Goal: Task Accomplishment & Management: Manage account settings

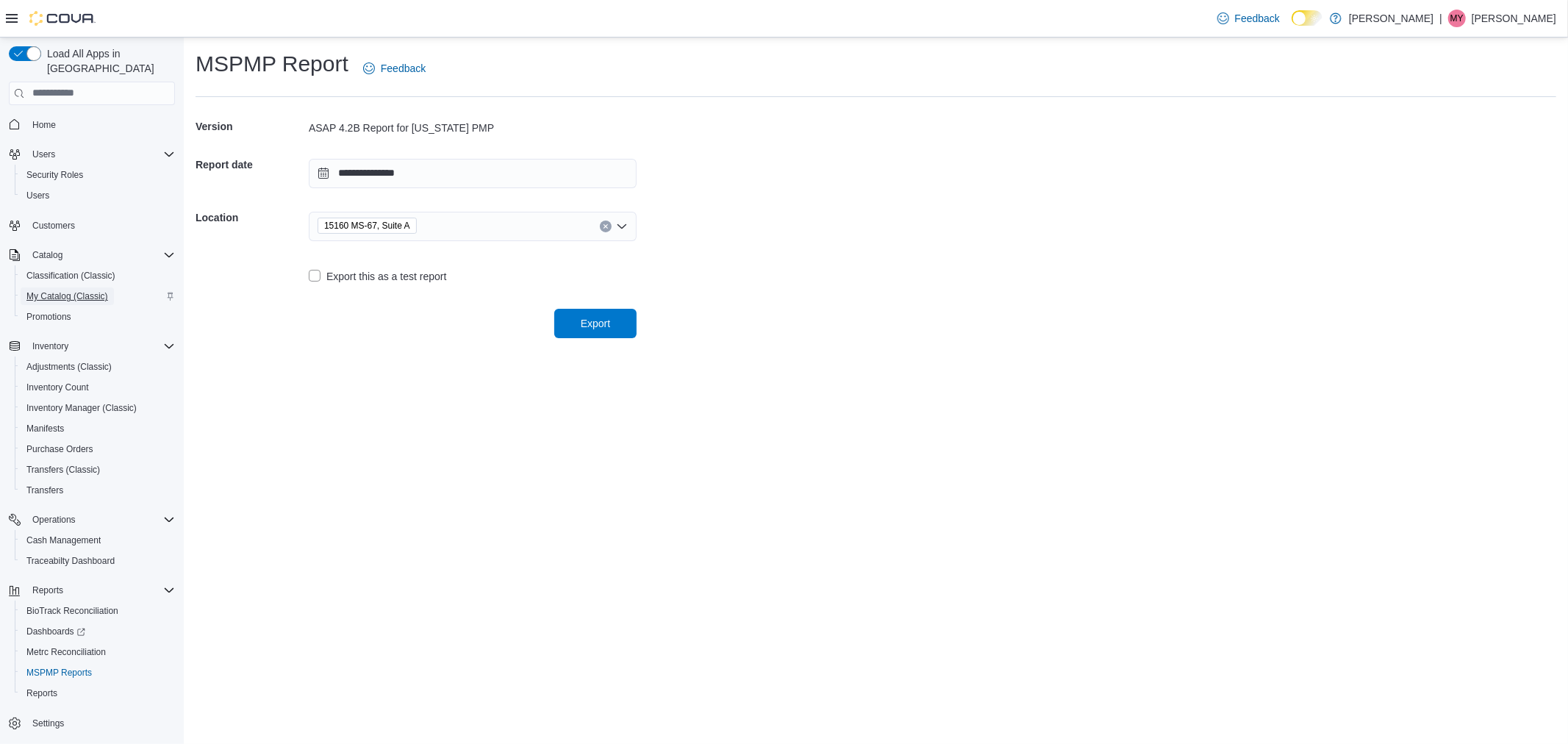
click at [47, 291] on span "My Catalog (Classic)" at bounding box center [67, 297] width 81 height 12
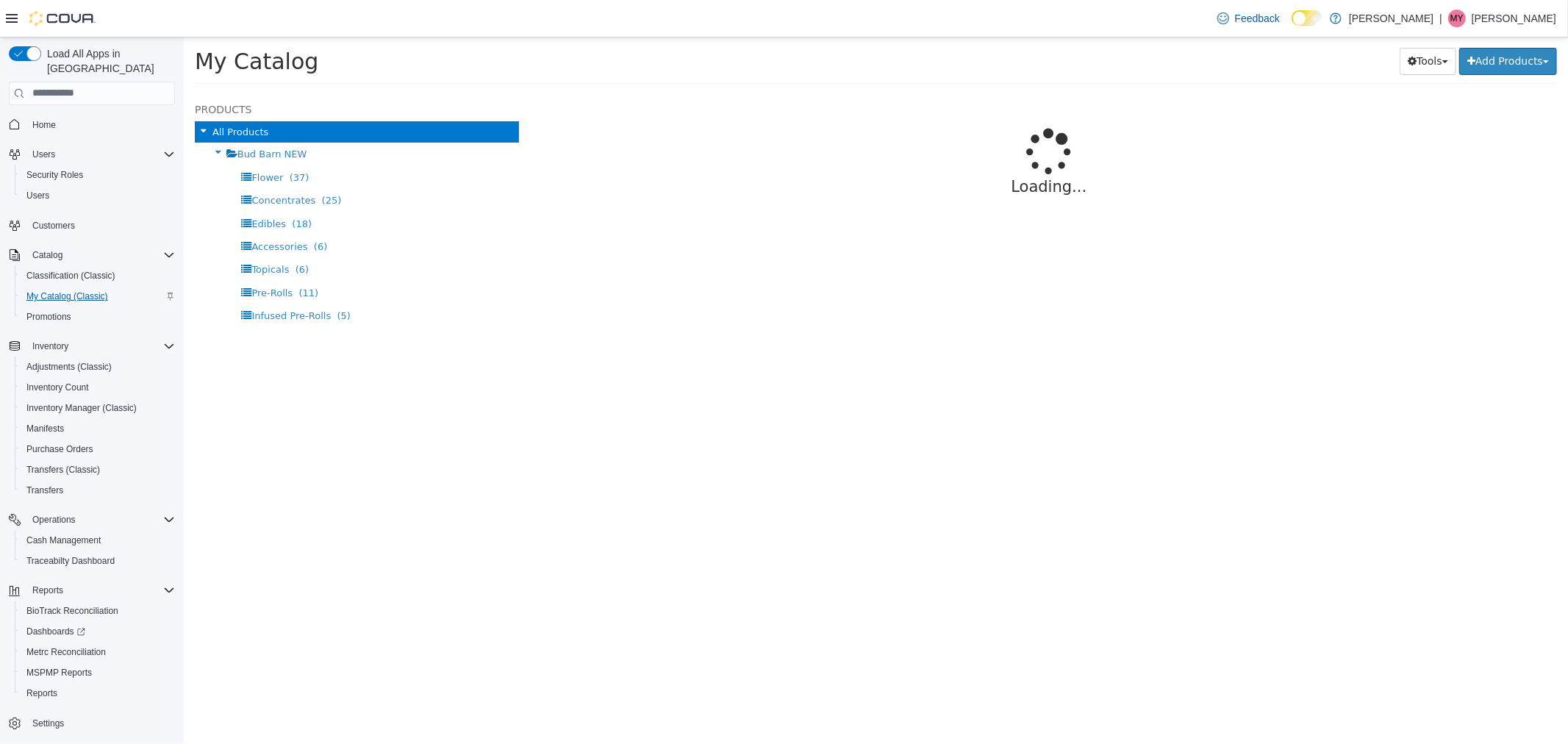
select select "**********"
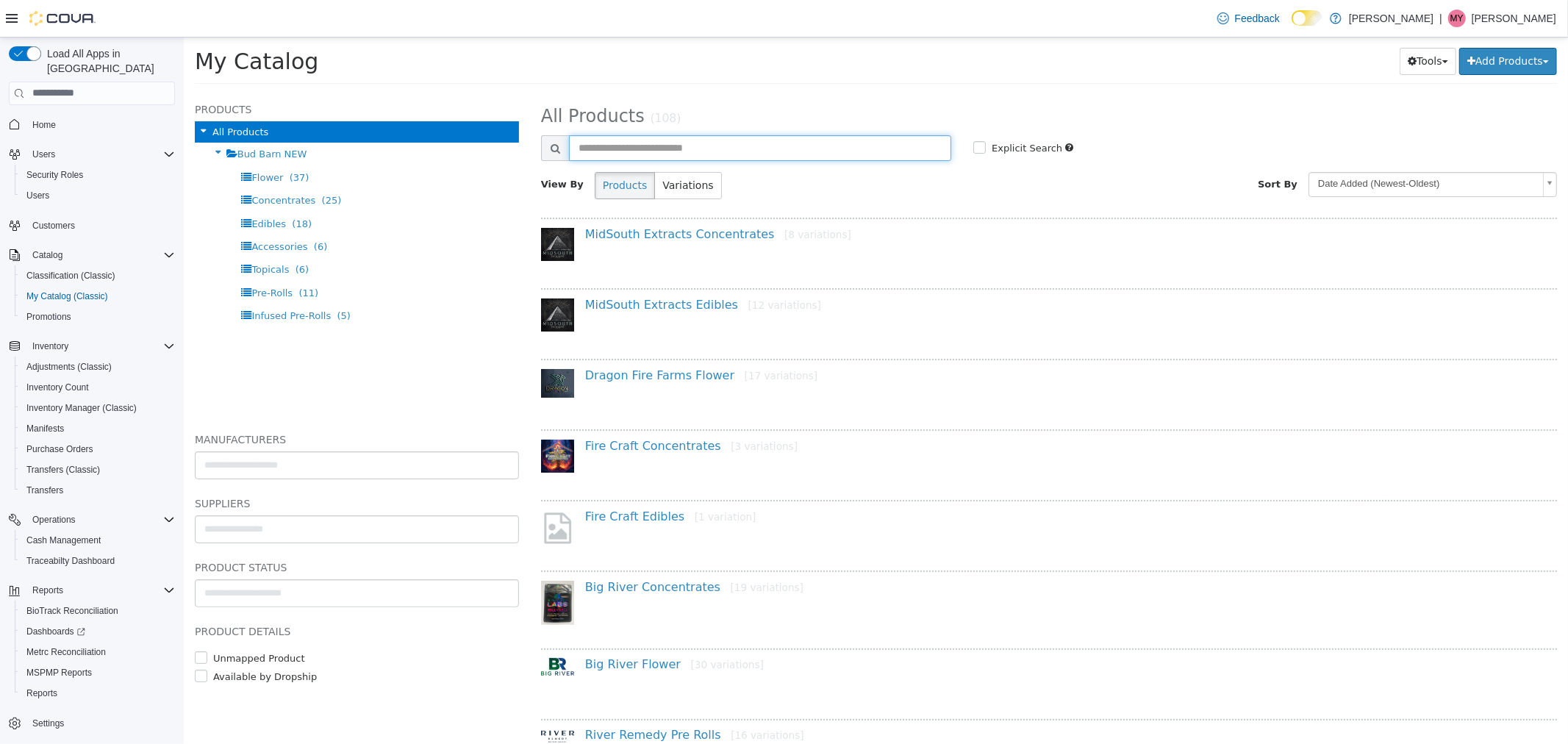
click at [684, 149] on input "text" at bounding box center [759, 147] width 382 height 26
type input "*********"
select select "**********"
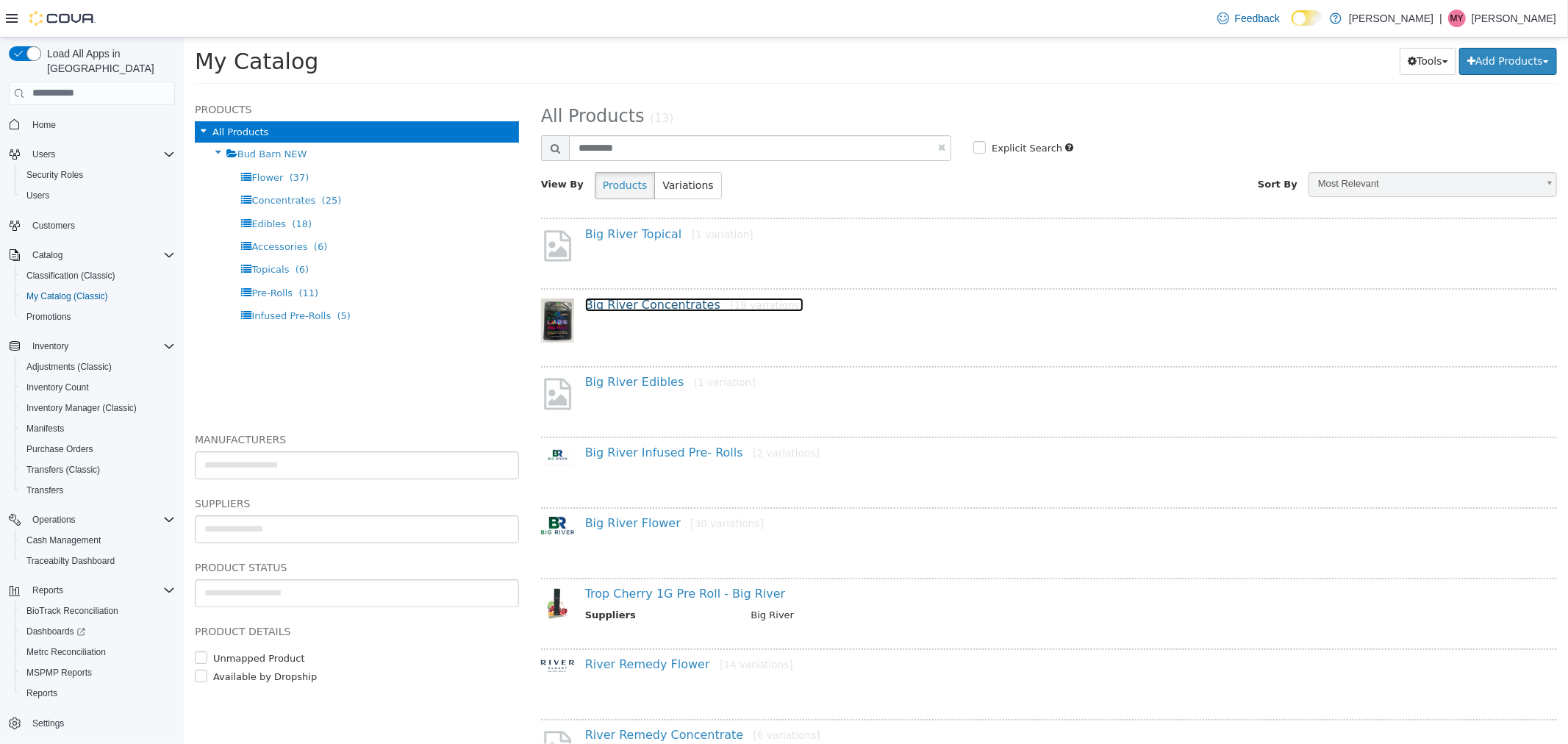
click at [656, 297] on link "Big River Concentrates [19 variations]" at bounding box center [693, 303] width 218 height 14
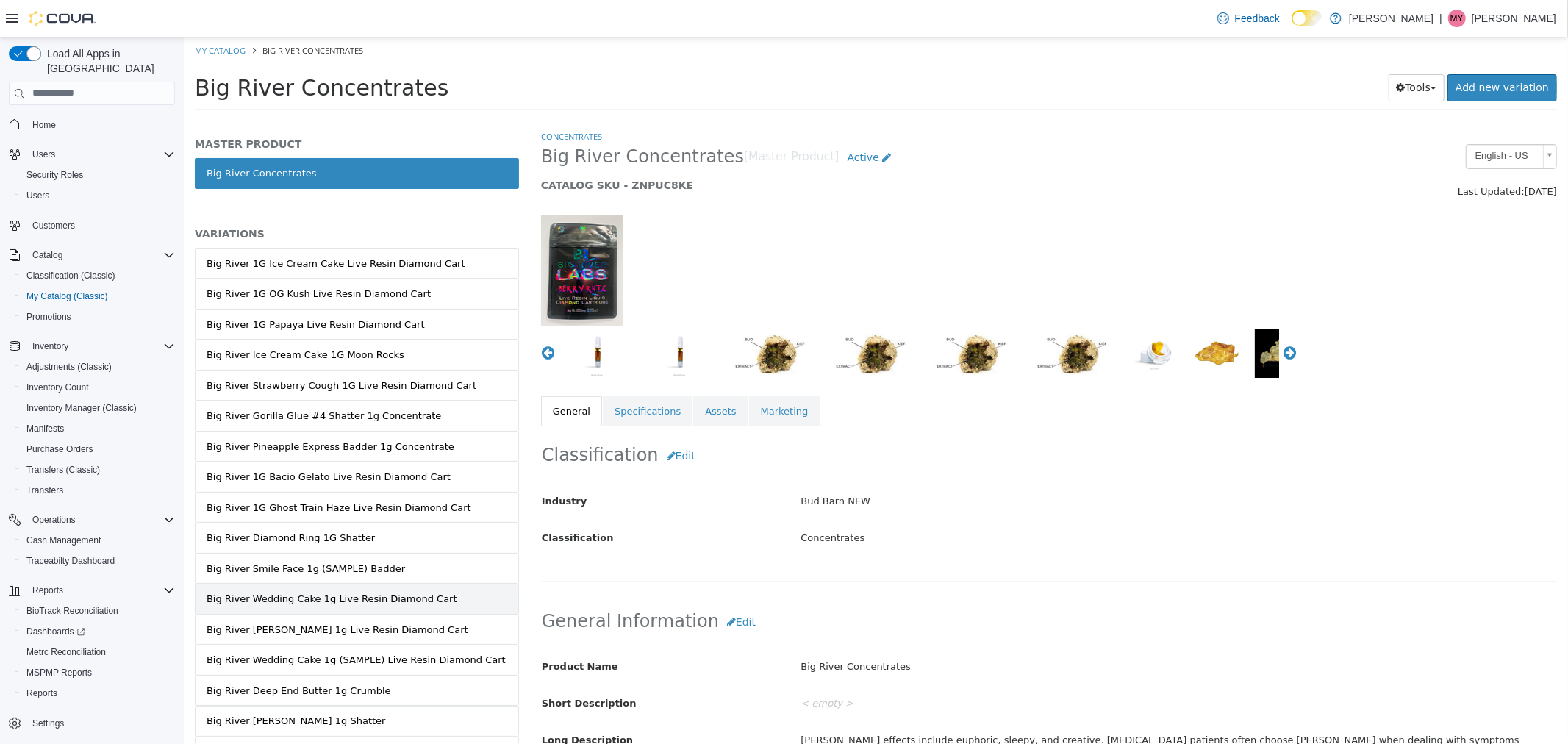
click at [399, 592] on div "Big River Wedding Cake 1g Live Resin Diamond Cart" at bounding box center [331, 598] width 251 height 15
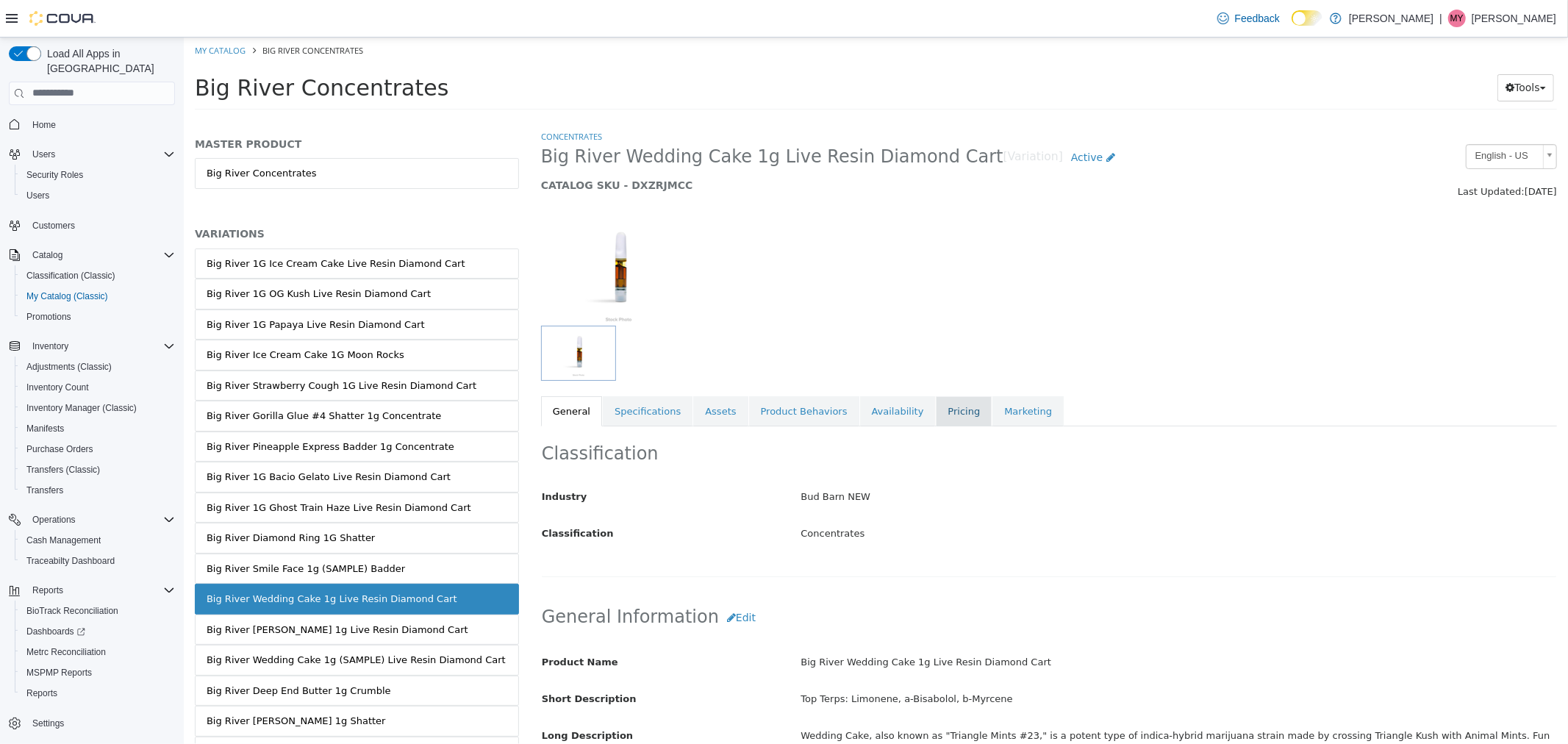
click at [935, 402] on link "Pricing" at bounding box center [963, 411] width 56 height 31
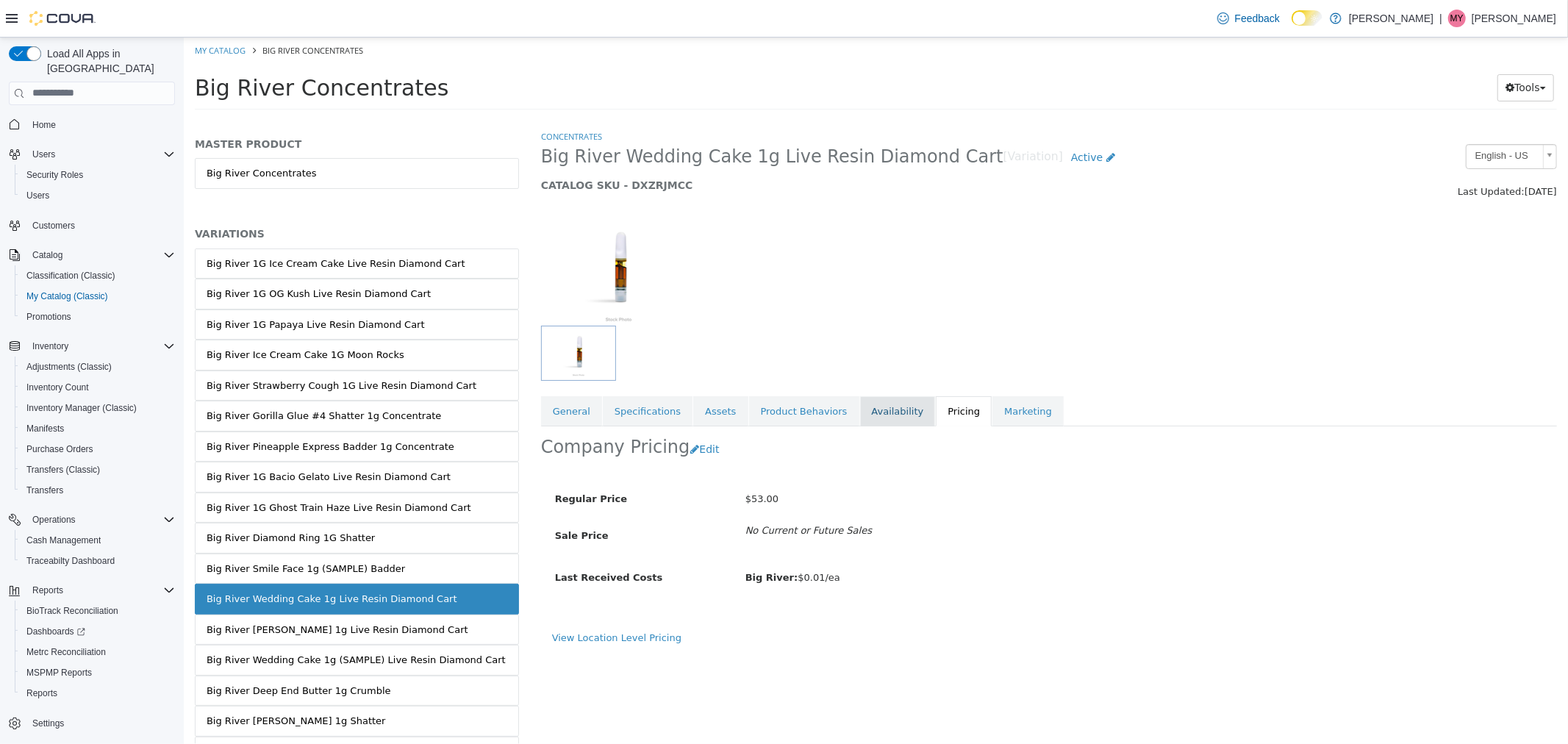
click at [859, 407] on link "Availability" at bounding box center [897, 411] width 75 height 31
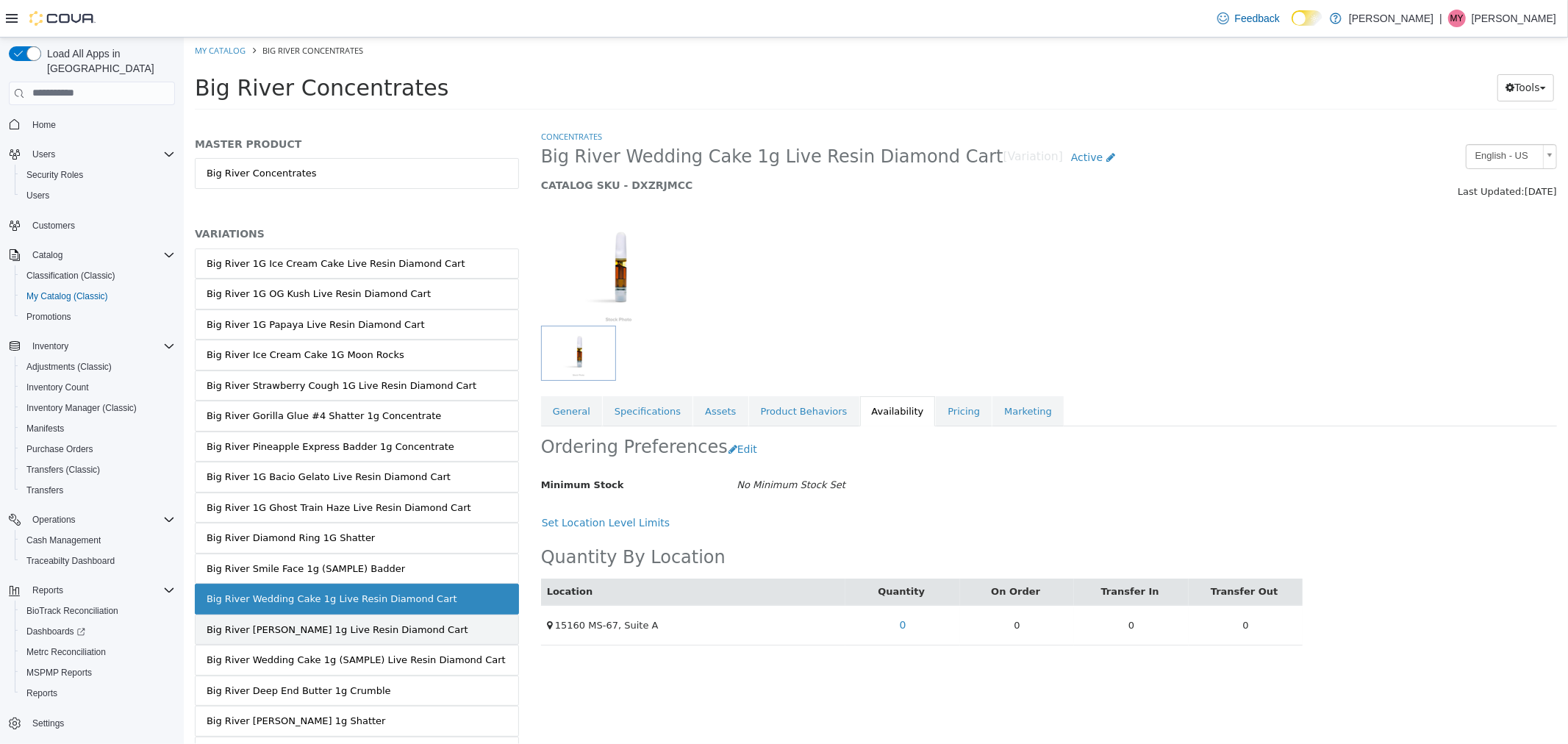
click at [326, 623] on div "Big River [PERSON_NAME] 1g Live Resin Diamond Cart" at bounding box center [337, 629] width 262 height 15
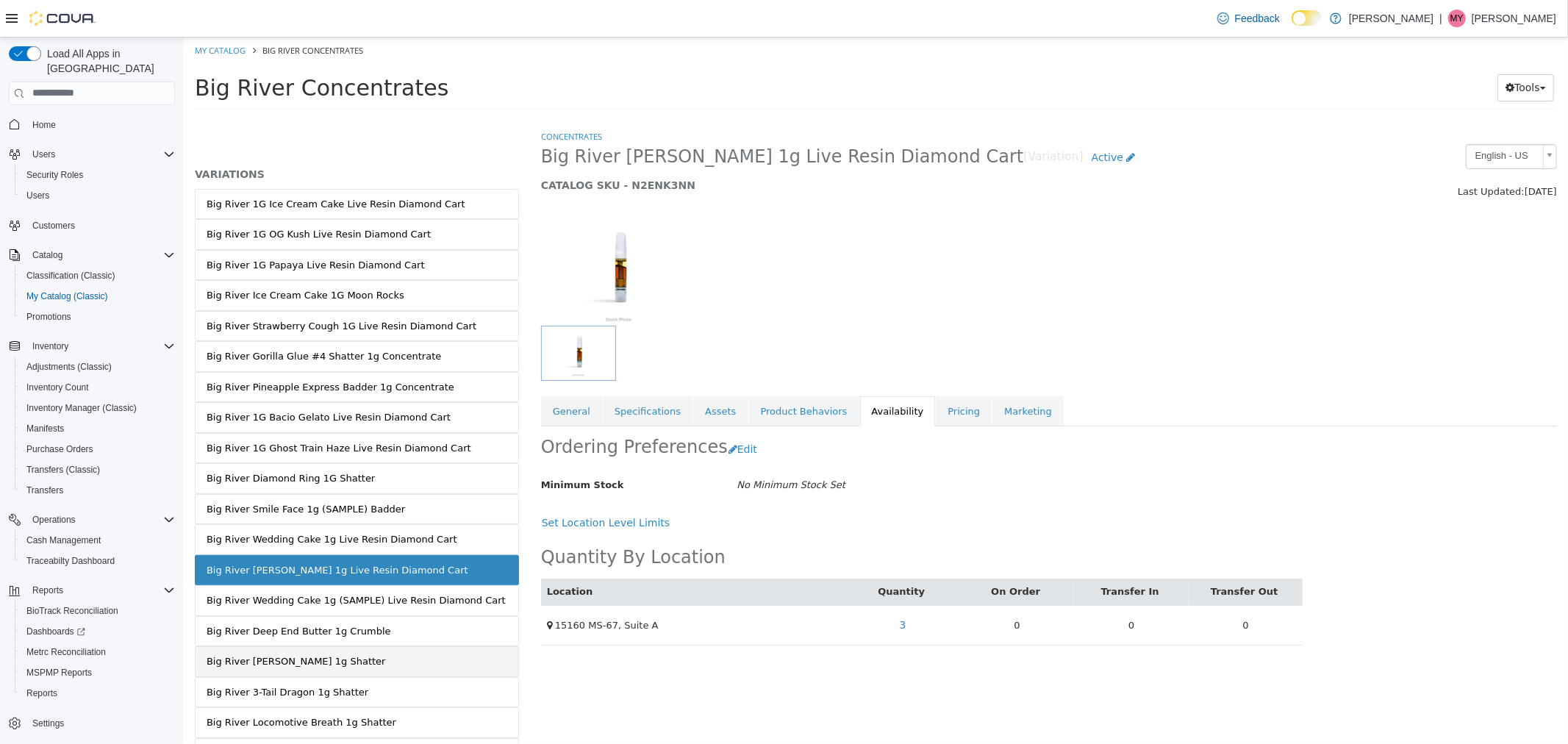
scroll to position [136, 0]
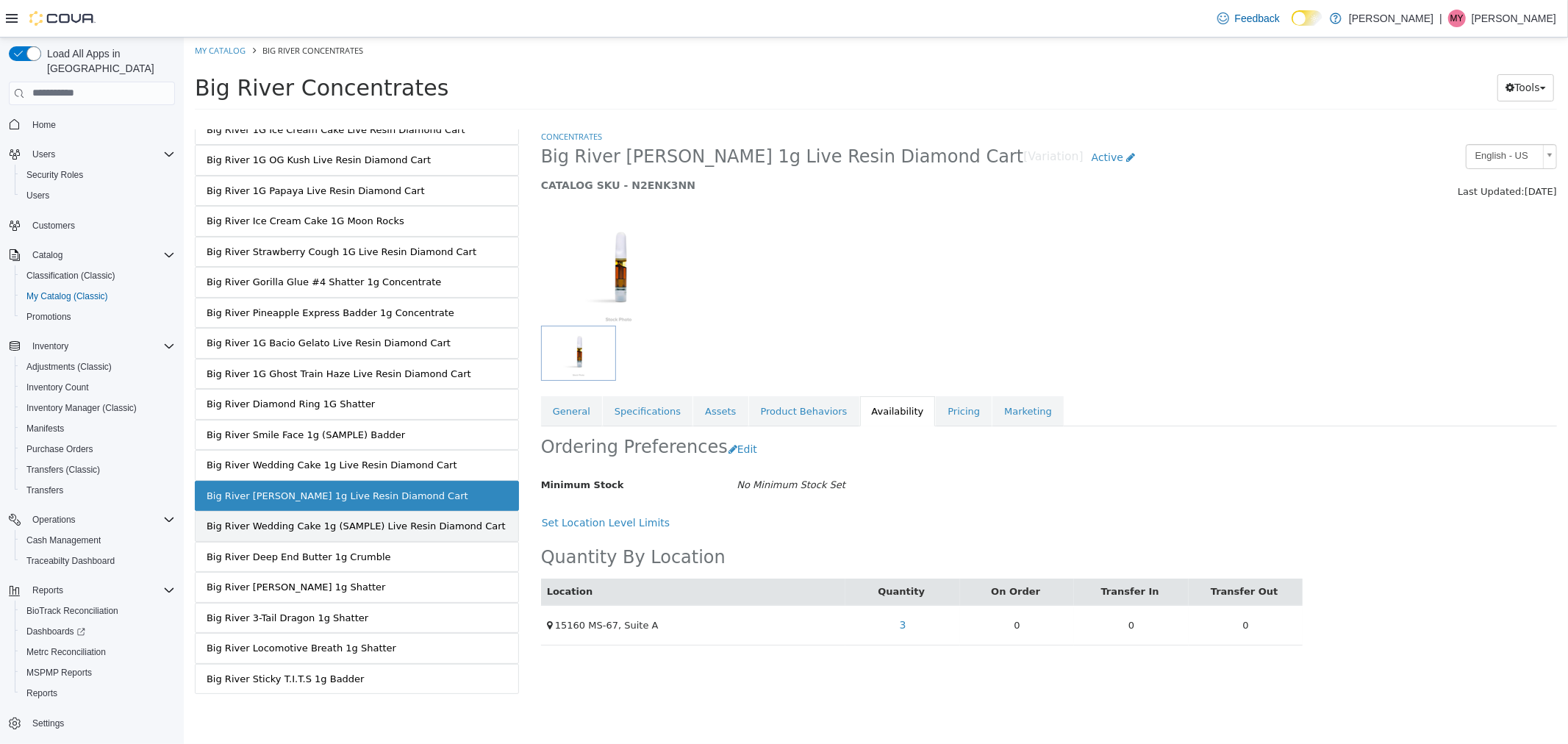
click at [404, 532] on link "Big River Wedding Cake 1g (SAMPLE) Live Resin Diamond Cart" at bounding box center [356, 526] width 324 height 31
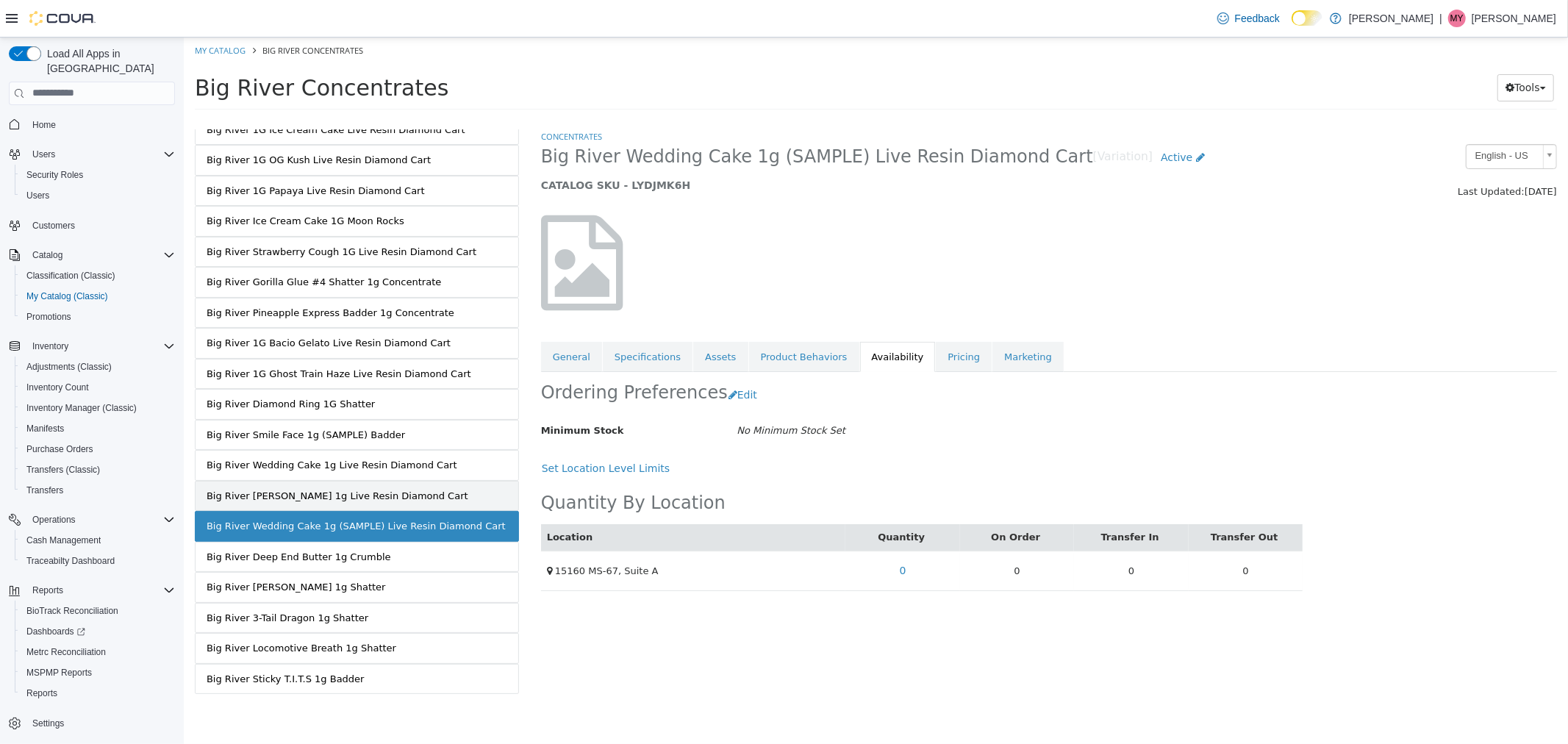
click at [386, 497] on div "Big River [PERSON_NAME] 1g Live Resin Diamond Cart" at bounding box center [337, 496] width 262 height 15
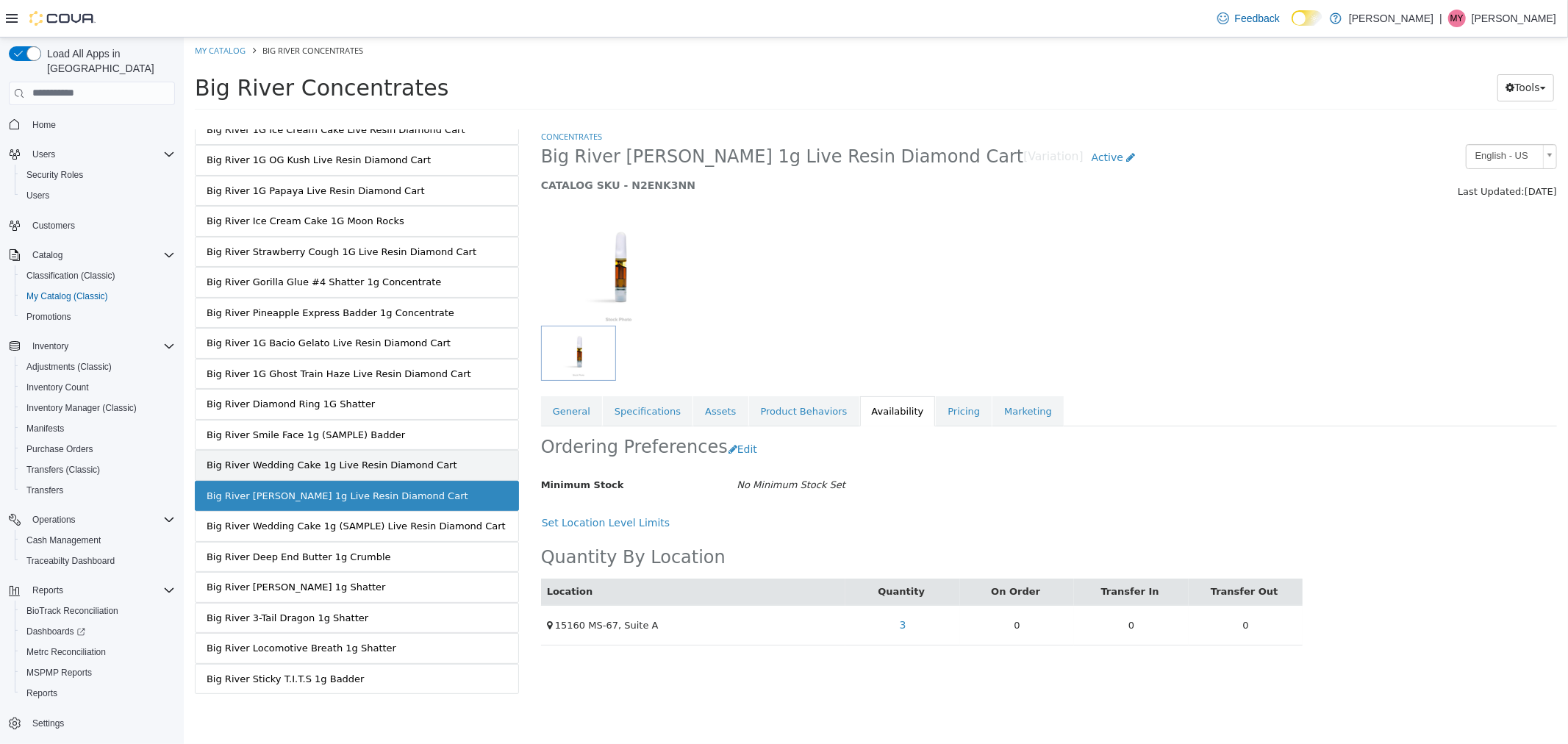
click at [440, 466] on link "Big River Wedding Cake 1g Live Resin Diamond Cart" at bounding box center [356, 464] width 324 height 31
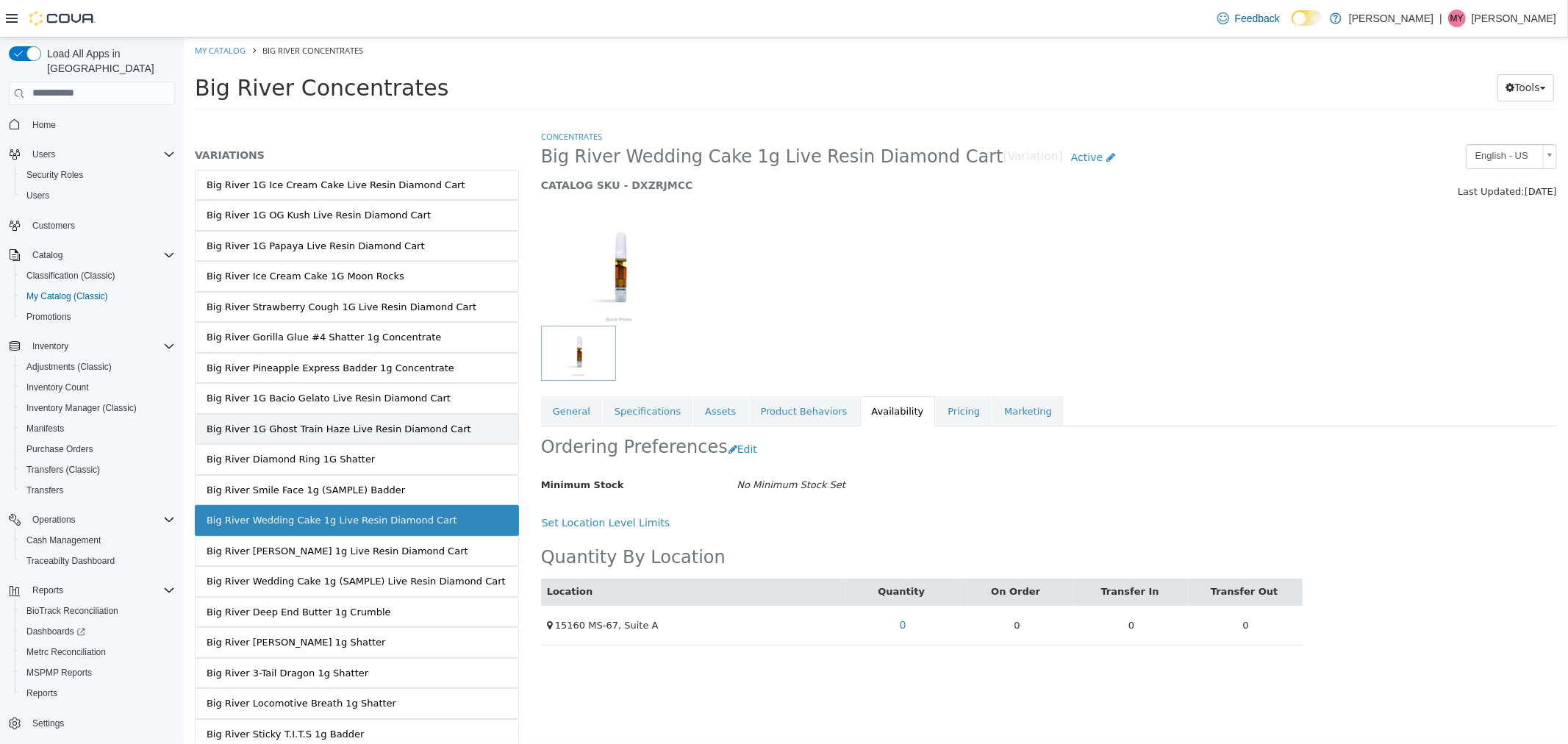
scroll to position [55, 0]
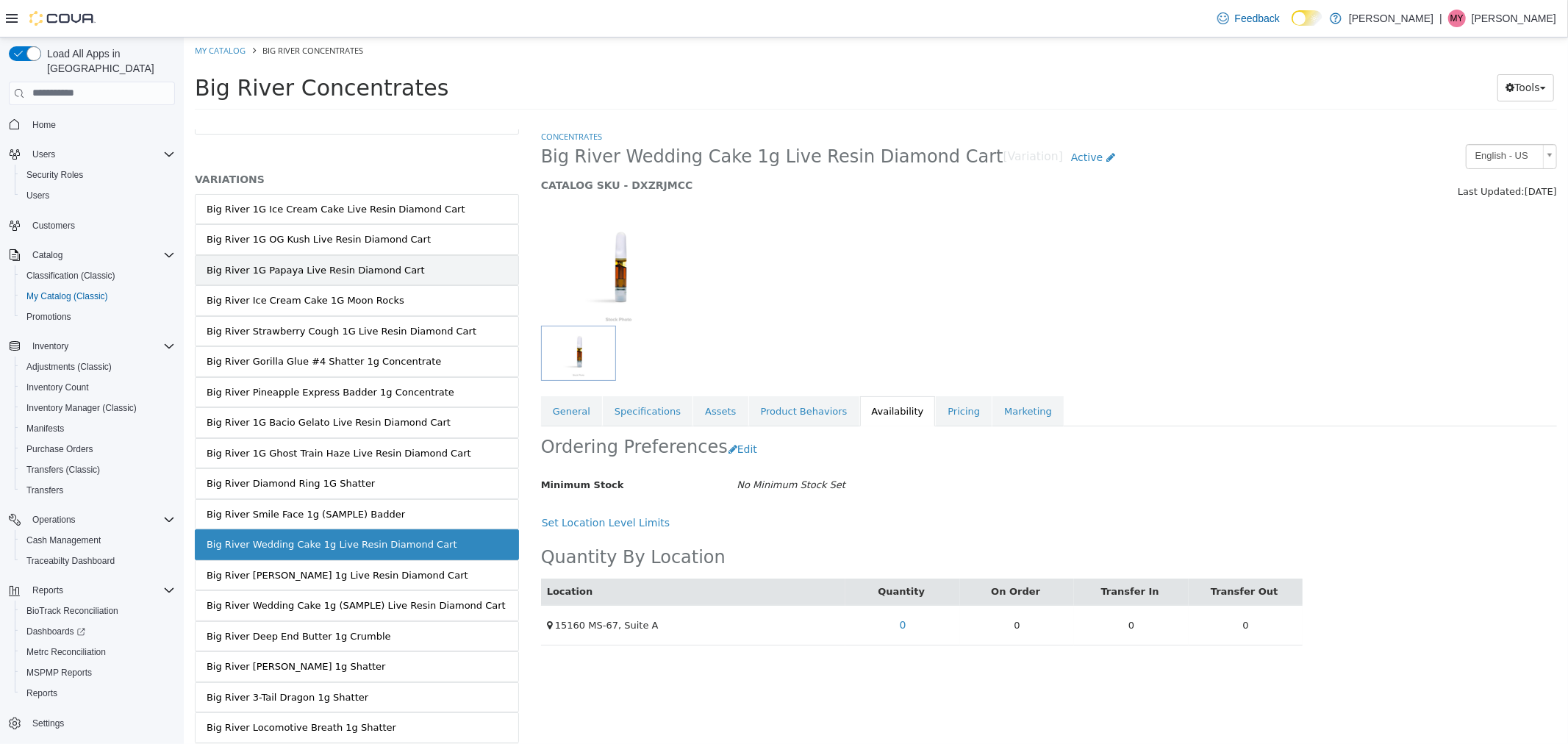
click at [411, 254] on link "Big River 1G Papaya Live Resin Diamond Cart" at bounding box center [356, 270] width 324 height 31
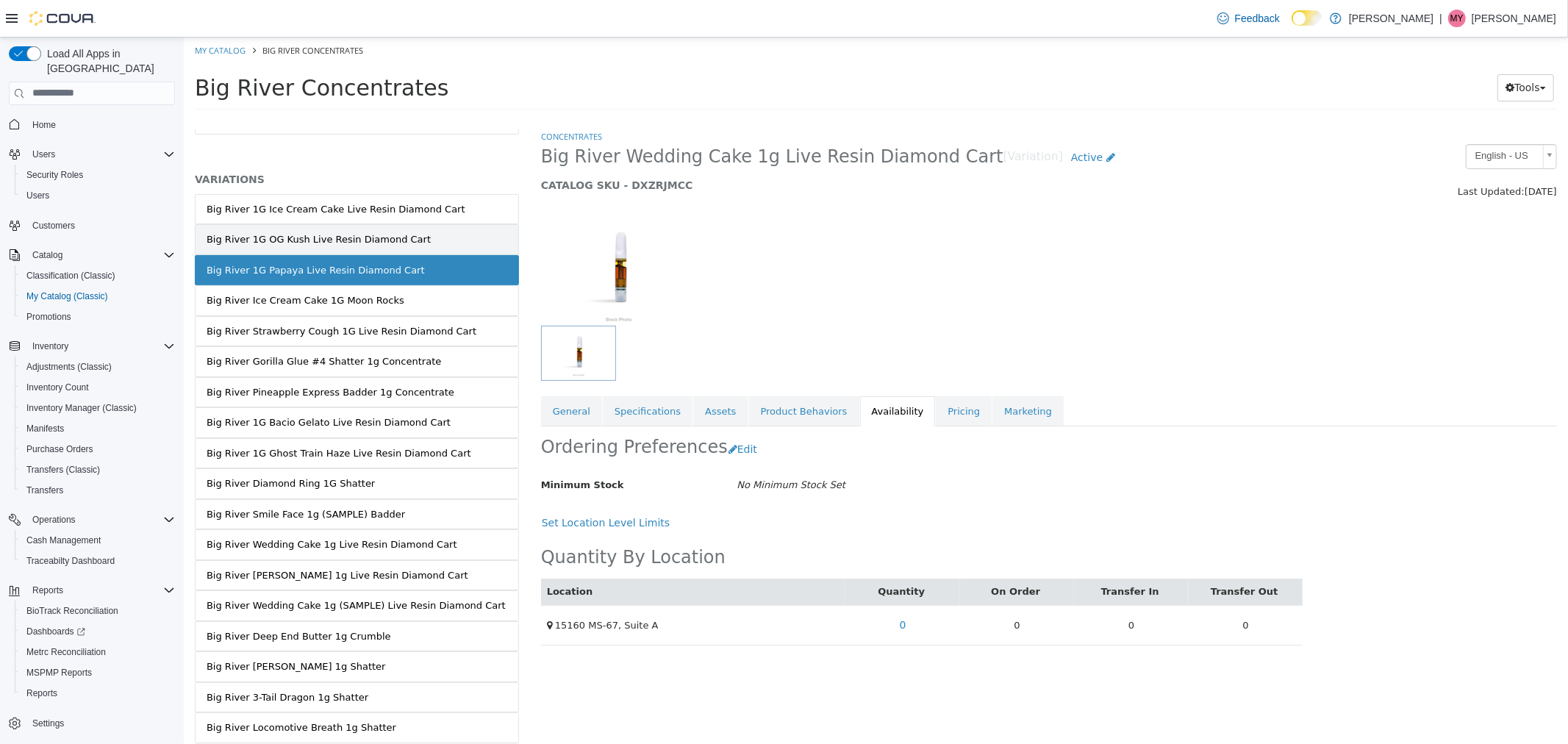
click at [421, 240] on link "Big River 1G OG Kush Live Resin Diamond Cart" at bounding box center [356, 239] width 324 height 31
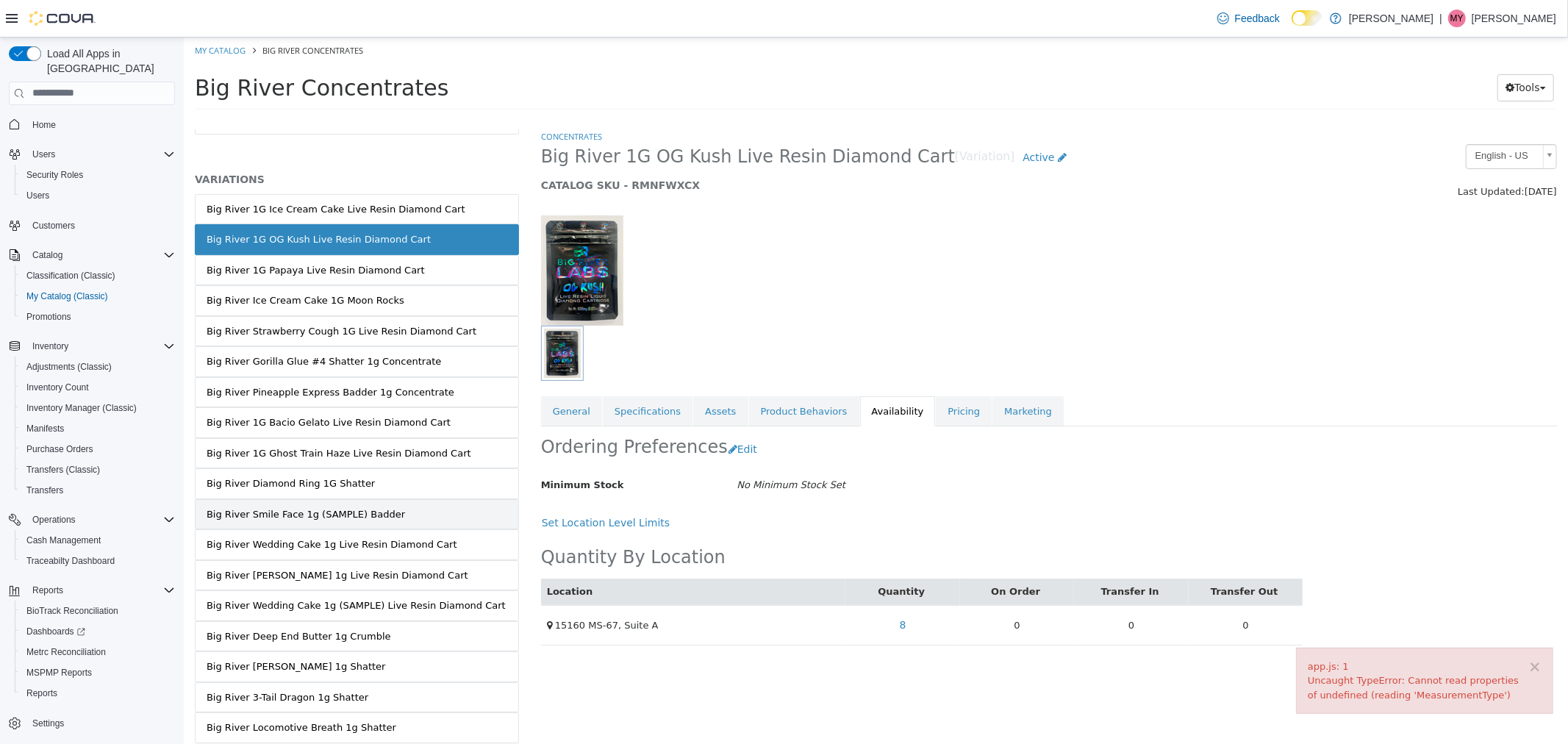
scroll to position [136, 0]
